Goal: Information Seeking & Learning: Learn about a topic

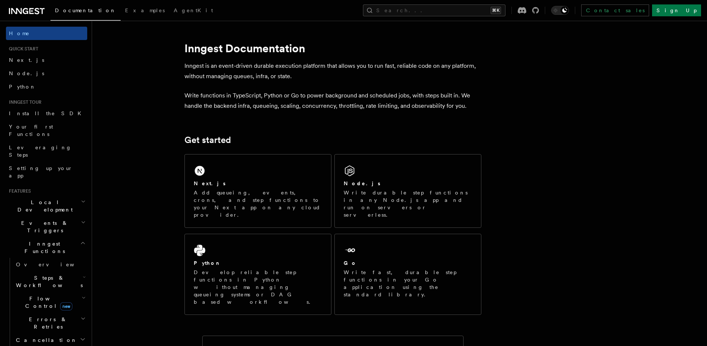
click at [53, 274] on span "Steps & Workflows" at bounding box center [48, 281] width 70 height 15
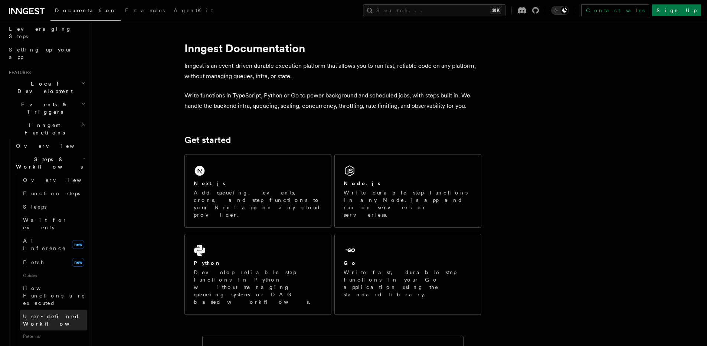
scroll to position [178, 0]
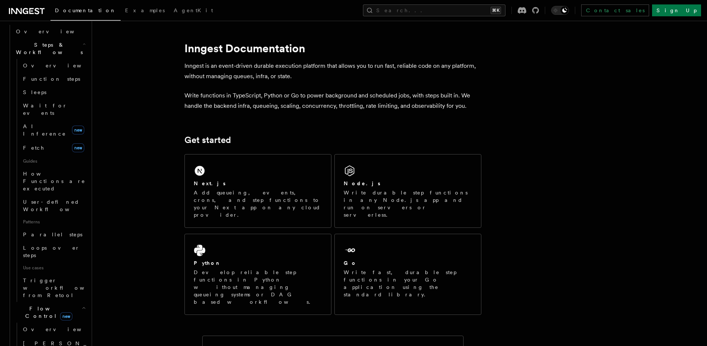
scroll to position [237, 0]
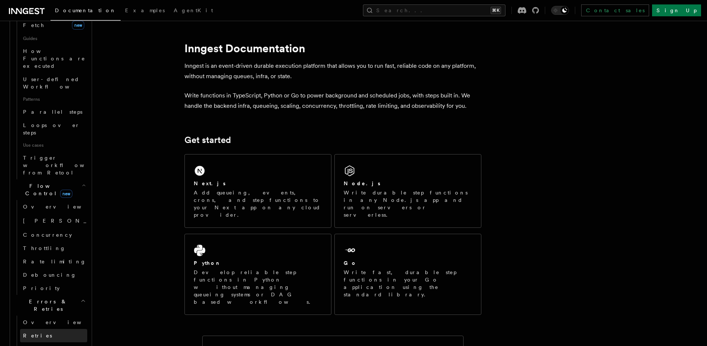
click at [46, 329] on link "Retries" at bounding box center [53, 335] width 67 height 13
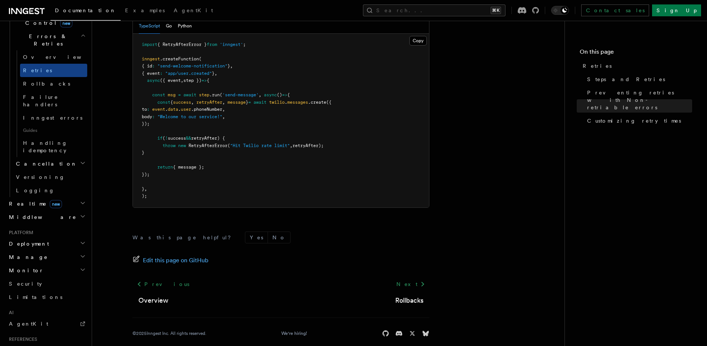
scroll to position [280, 0]
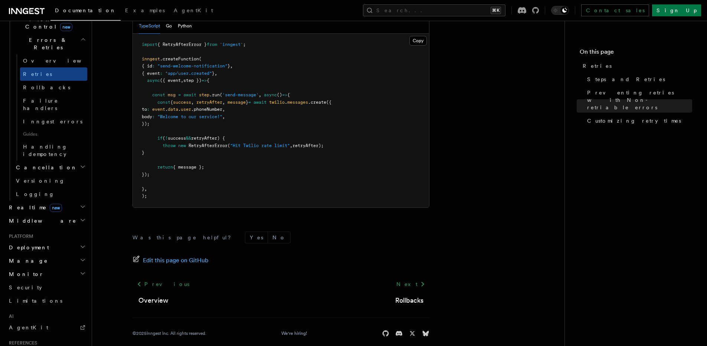
click at [55, 214] on h2 "Middleware" at bounding box center [46, 220] width 81 height 13
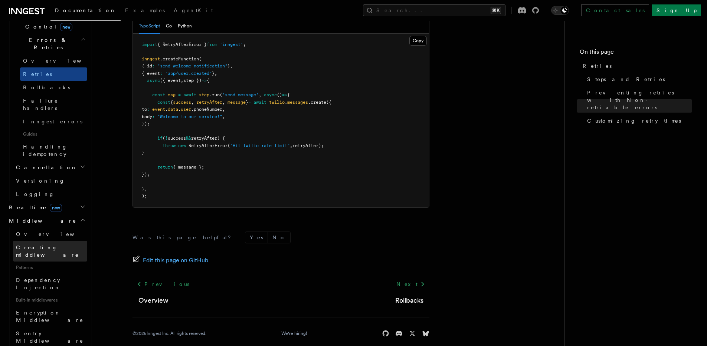
click at [41, 245] on span "Creating middleware" at bounding box center [47, 251] width 63 height 13
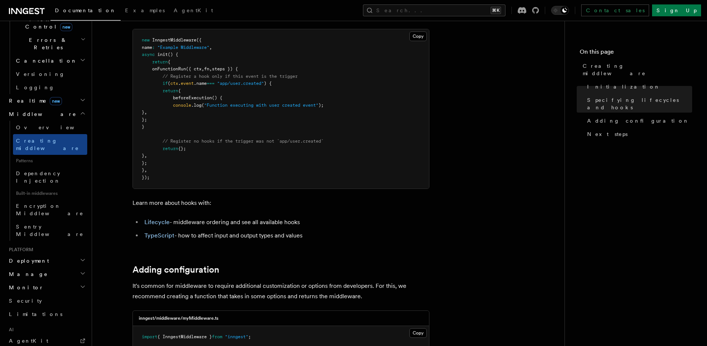
scroll to position [921, 0]
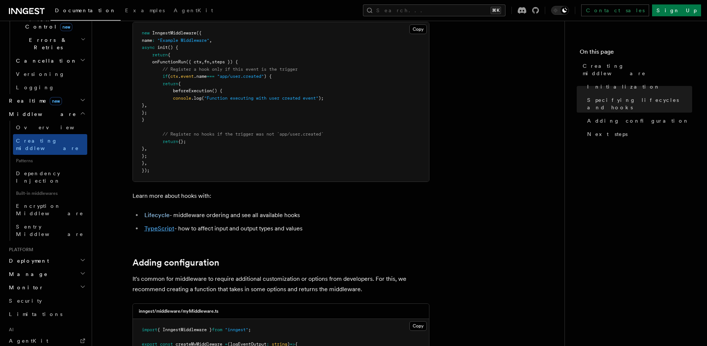
drag, startPoint x: 152, startPoint y: 227, endPoint x: 153, endPoint y: 232, distance: 4.9
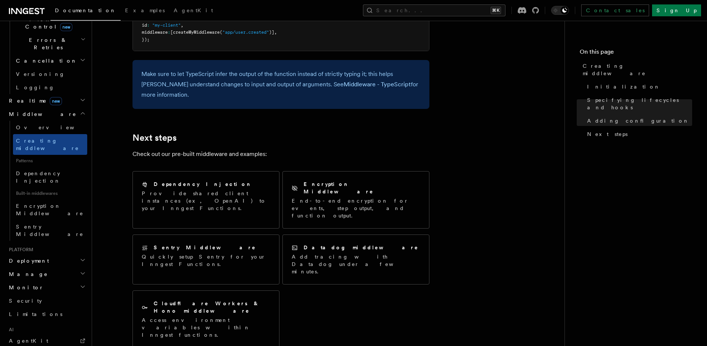
scroll to position [1455, 0]
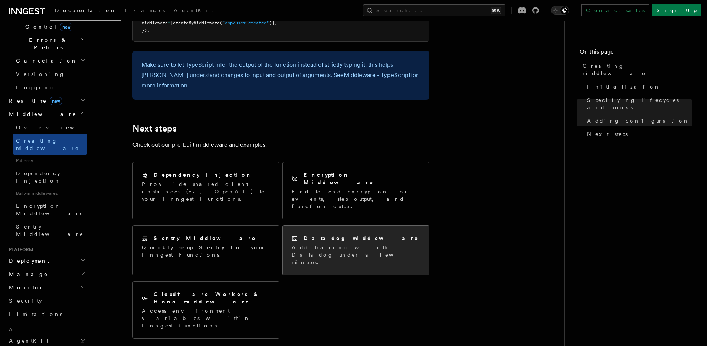
click at [341, 244] on p "Add tracing with Datadog under a few minutes." at bounding box center [356, 255] width 128 height 22
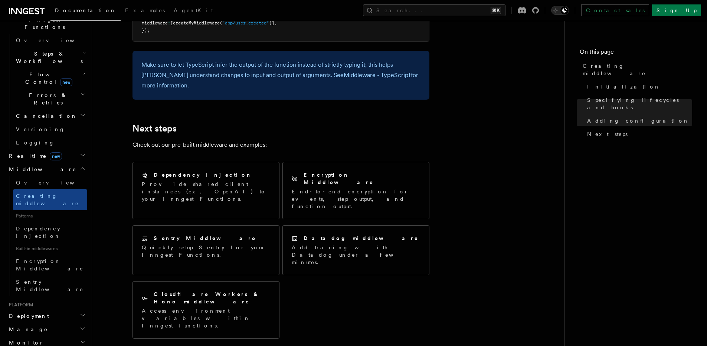
scroll to position [220, 0]
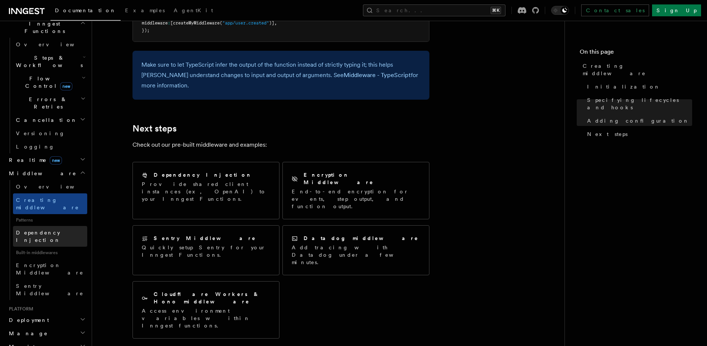
click at [50, 230] on span "Dependency Injection" at bounding box center [38, 236] width 45 height 13
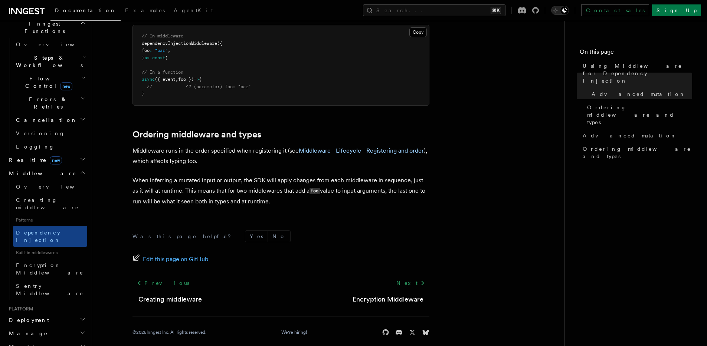
scroll to position [556, 0]
click at [58, 259] on link "Encryption Middleware" at bounding box center [50, 269] width 74 height 21
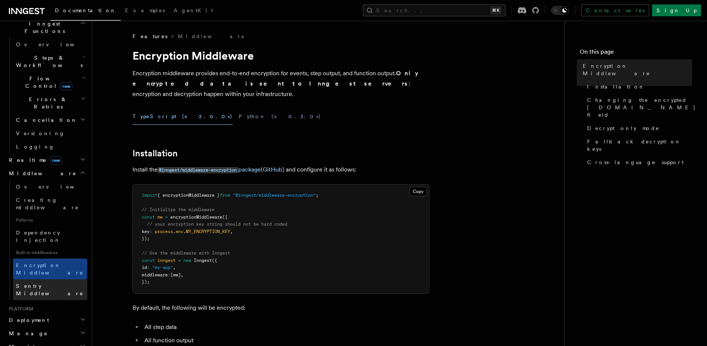
click at [38, 280] on link "Sentry Middleware" at bounding box center [50, 290] width 74 height 21
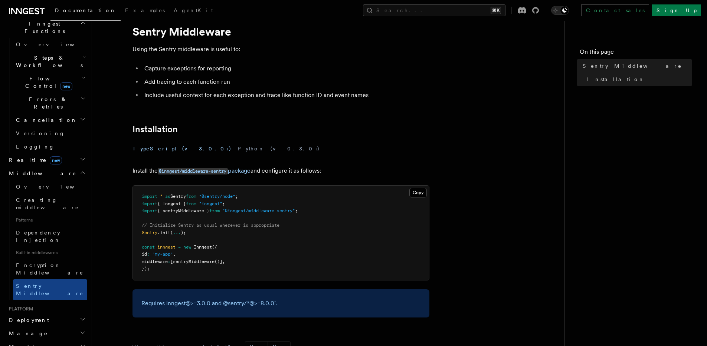
scroll to position [161, 0]
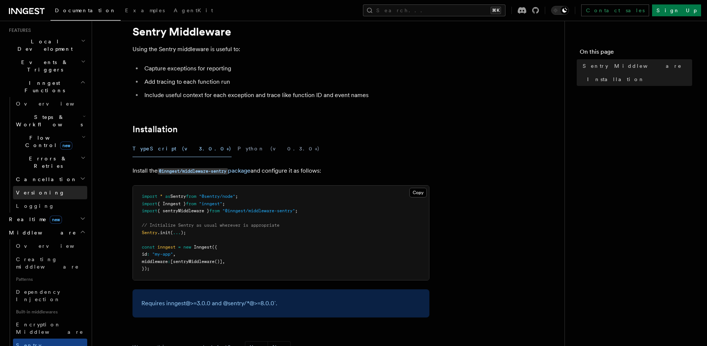
click at [45, 186] on link "Versioning" at bounding box center [50, 192] width 74 height 13
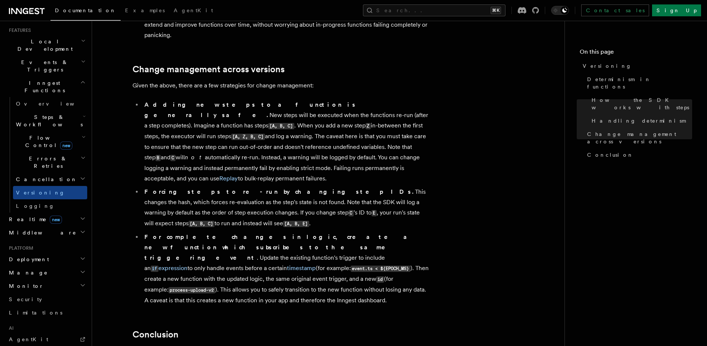
scroll to position [562, 0]
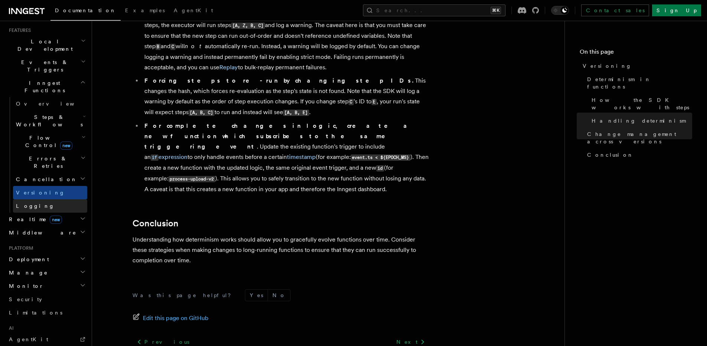
click at [43, 200] on link "Logging" at bounding box center [50, 206] width 74 height 13
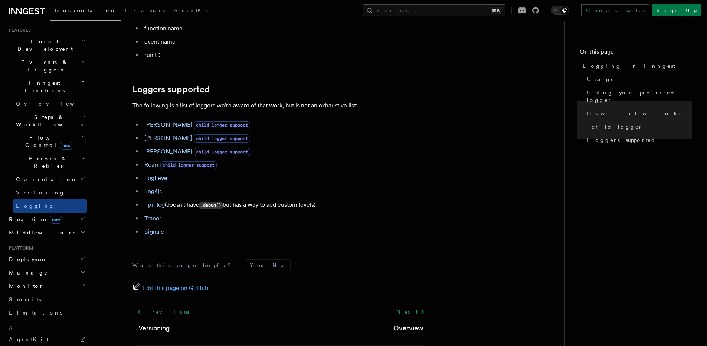
scroll to position [1035, 0]
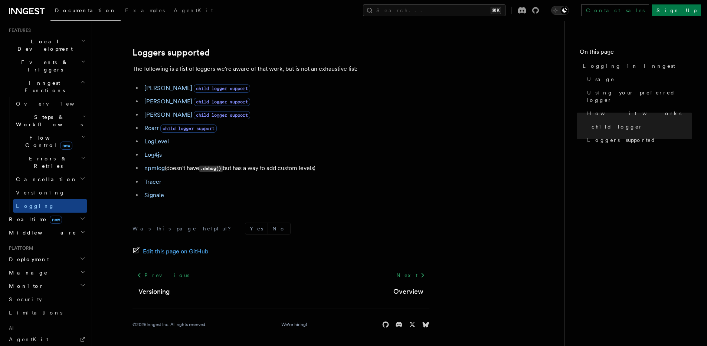
click at [53, 226] on h2 "Middleware" at bounding box center [46, 232] width 81 height 13
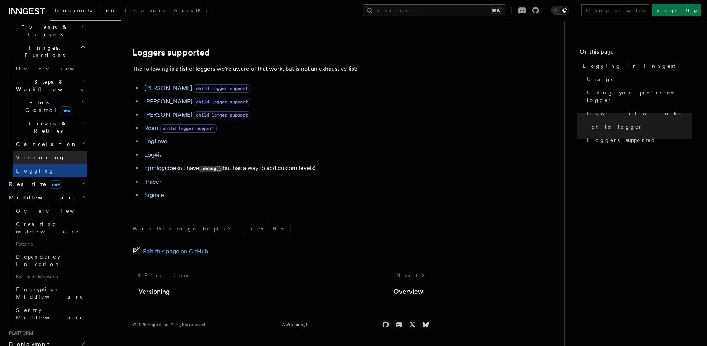
scroll to position [56, 0]
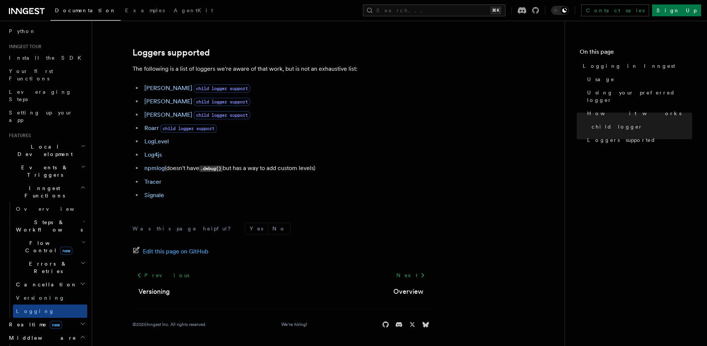
click at [51, 161] on h2 "Events & Triggers" at bounding box center [46, 171] width 81 height 21
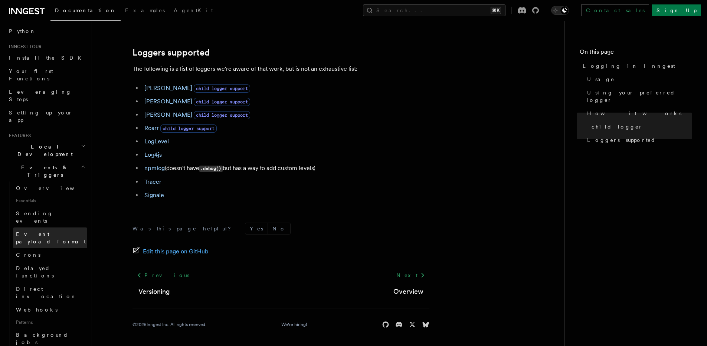
scroll to position [0, 0]
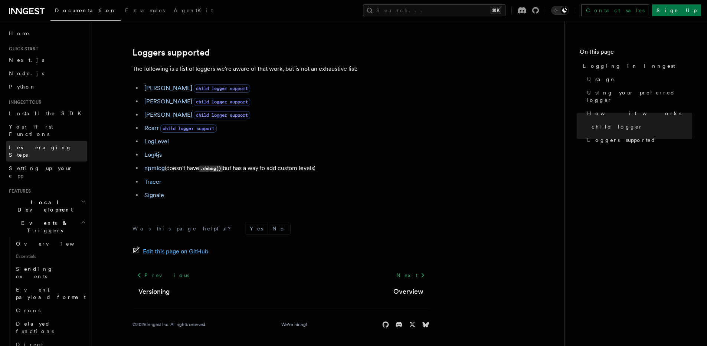
click at [49, 141] on link "Leveraging Steps" at bounding box center [46, 151] width 81 height 21
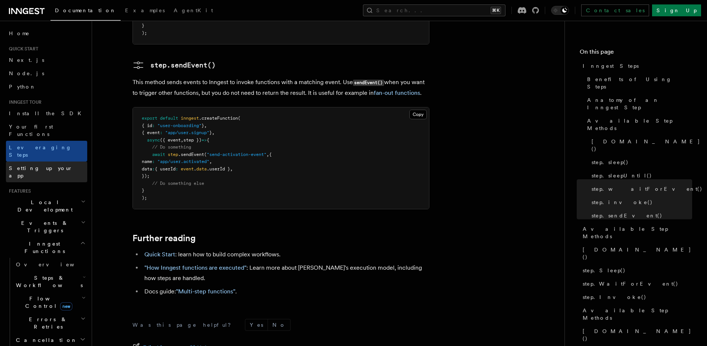
scroll to position [59, 0]
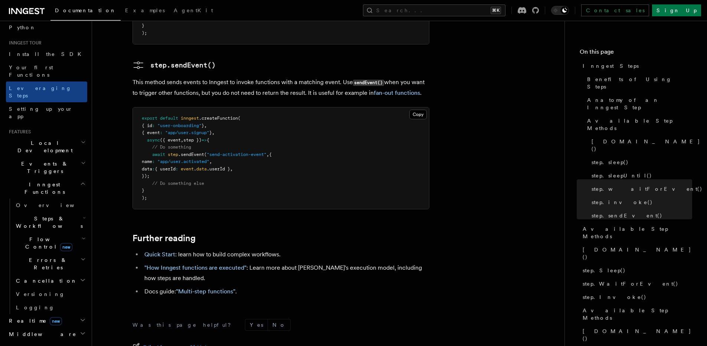
click at [40, 160] on span "Events & Triggers" at bounding box center [43, 167] width 75 height 15
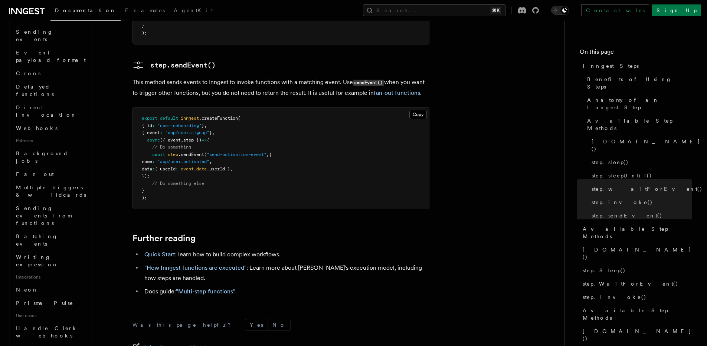
scroll to position [297, 0]
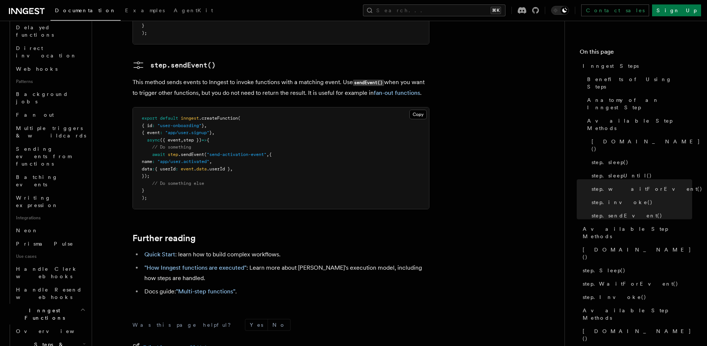
click at [81, 338] on h2 "Steps & Workflows" at bounding box center [50, 348] width 74 height 21
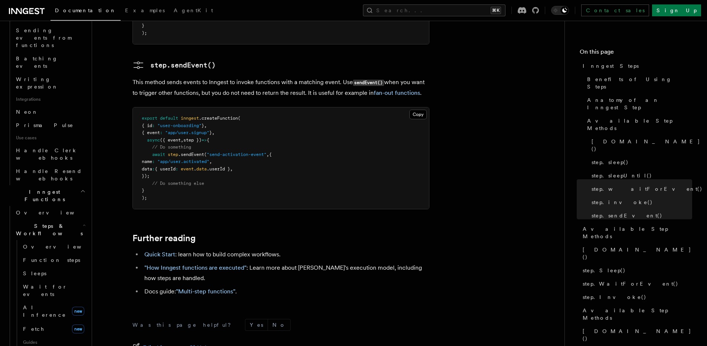
scroll to position [475, 0]
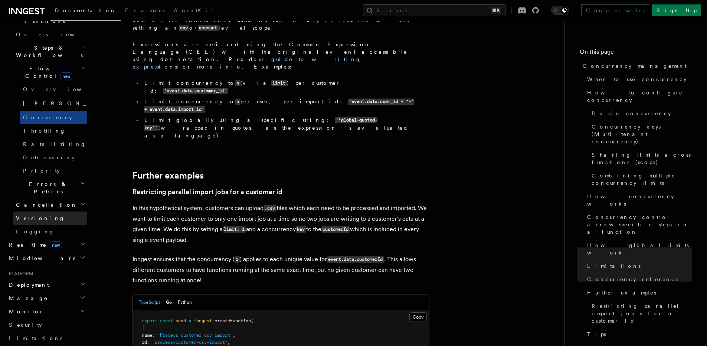
scroll to position [164, 0]
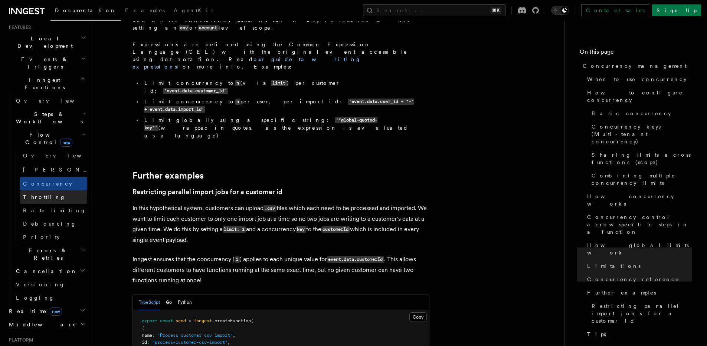
click at [47, 191] on link "Throttling" at bounding box center [53, 197] width 67 height 13
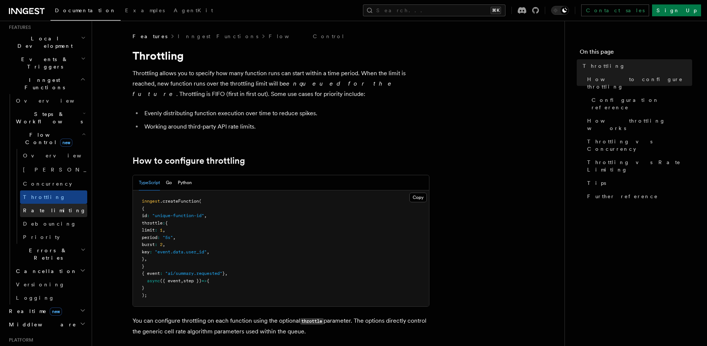
click at [29, 204] on link "Rate limiting" at bounding box center [53, 210] width 67 height 13
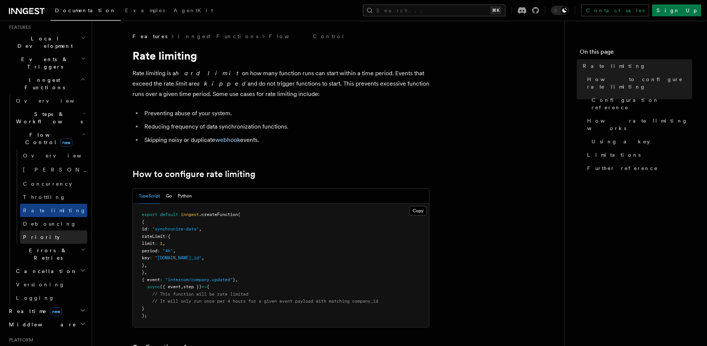
click at [30, 231] on link "Priority" at bounding box center [53, 237] width 67 height 13
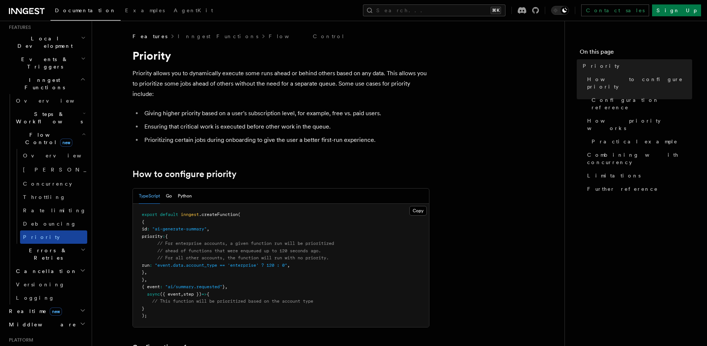
scroll to position [223, 0]
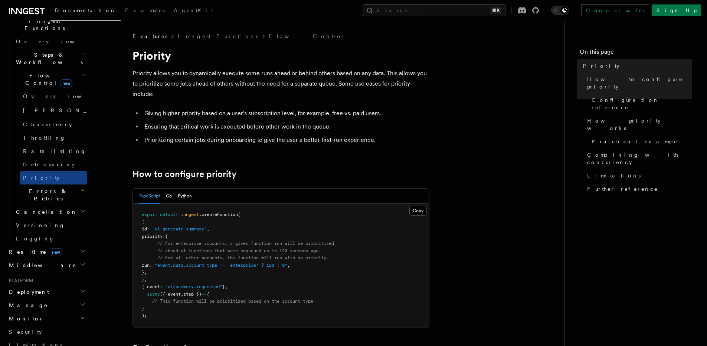
click at [45, 286] on ul "Deployment Manage Monitor Security Limitations" at bounding box center [46, 319] width 81 height 67
click at [45, 299] on h2 "Manage" at bounding box center [46, 305] width 81 height 13
click at [49, 286] on h2 "Deployment" at bounding box center [46, 292] width 81 height 13
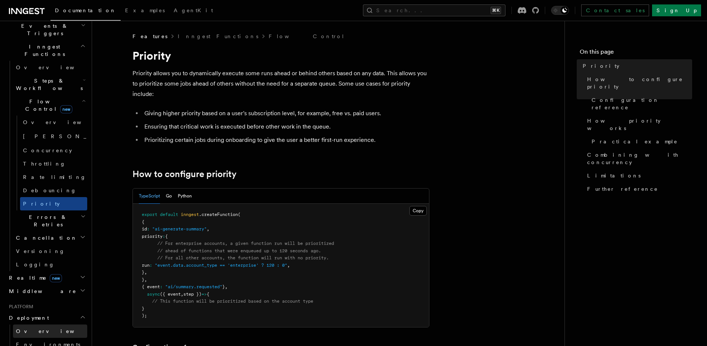
scroll to position [164, 0]
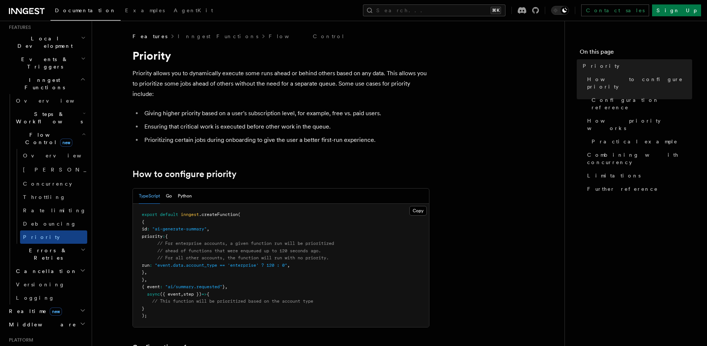
click at [19, 346] on span "Deployment" at bounding box center [27, 351] width 43 height 7
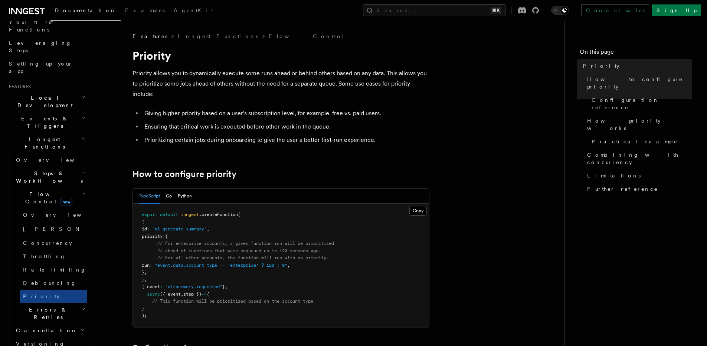
scroll to position [45, 0]
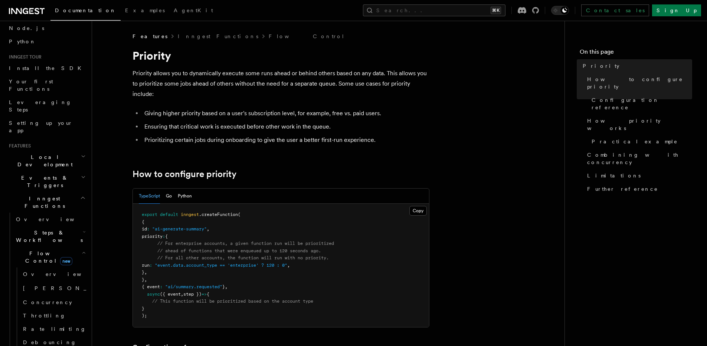
click at [32, 229] on span "Steps & Workflows" at bounding box center [48, 236] width 70 height 15
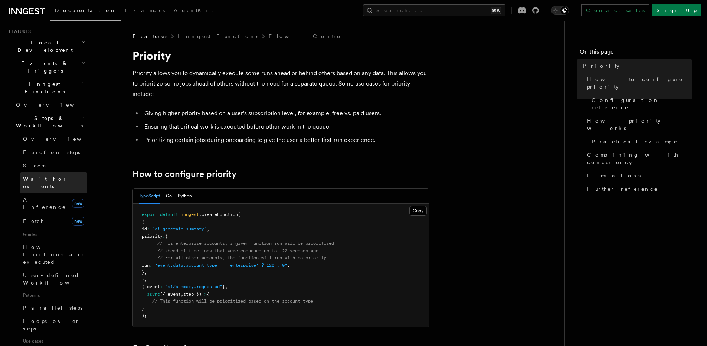
scroll to position [164, 0]
click at [51, 172] on span "Wait for events" at bounding box center [45, 178] width 44 height 13
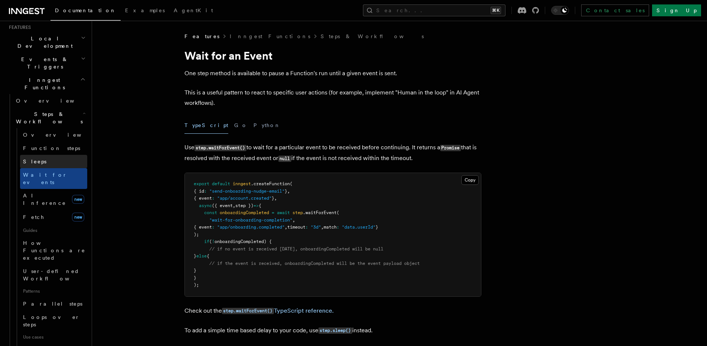
click at [27, 159] on span "Sleeps" at bounding box center [34, 162] width 23 height 6
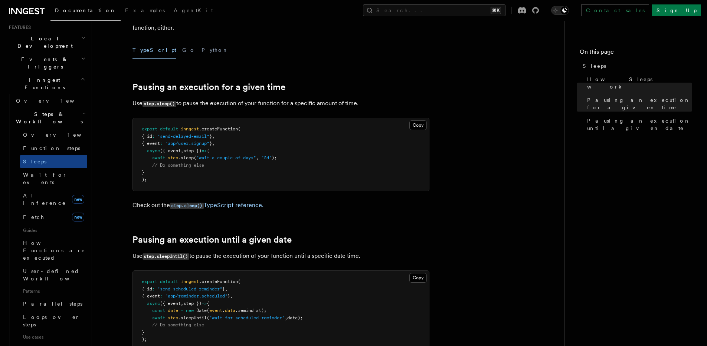
scroll to position [97, 0]
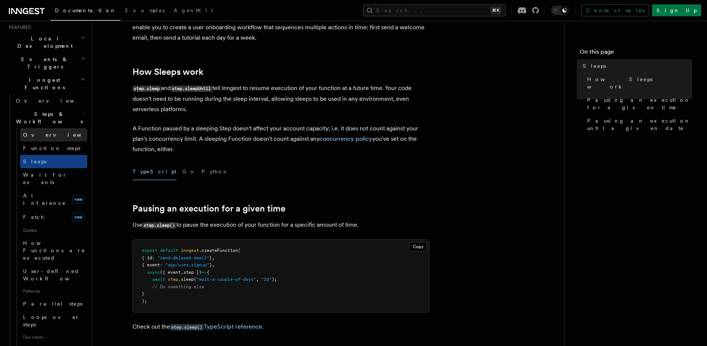
click at [42, 132] on span "Overview" at bounding box center [61, 135] width 76 height 6
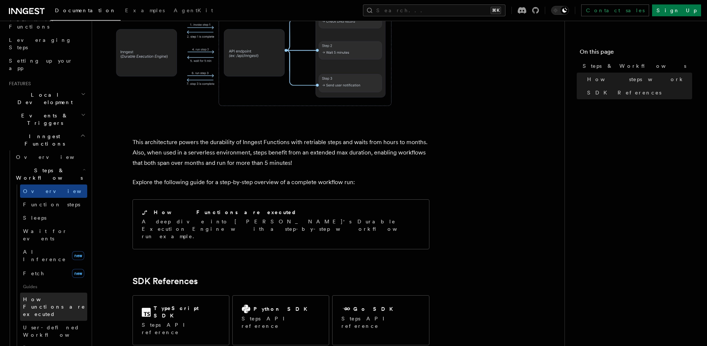
scroll to position [45, 0]
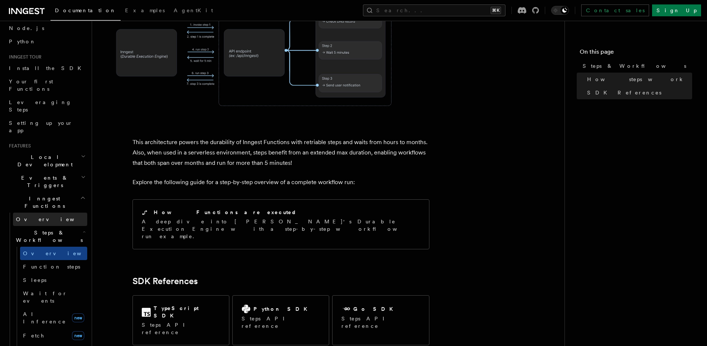
click at [57, 213] on link "Overview" at bounding box center [50, 219] width 74 height 13
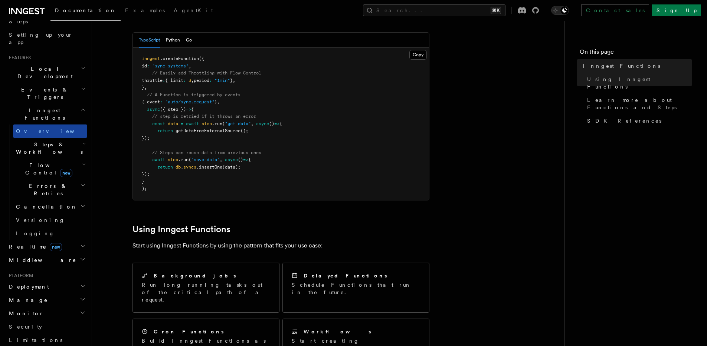
scroll to position [164, 0]
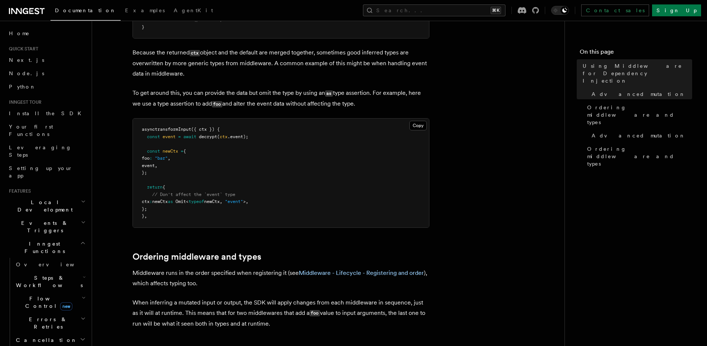
scroll to position [677, 0]
